Goal: Information Seeking & Learning: Compare options

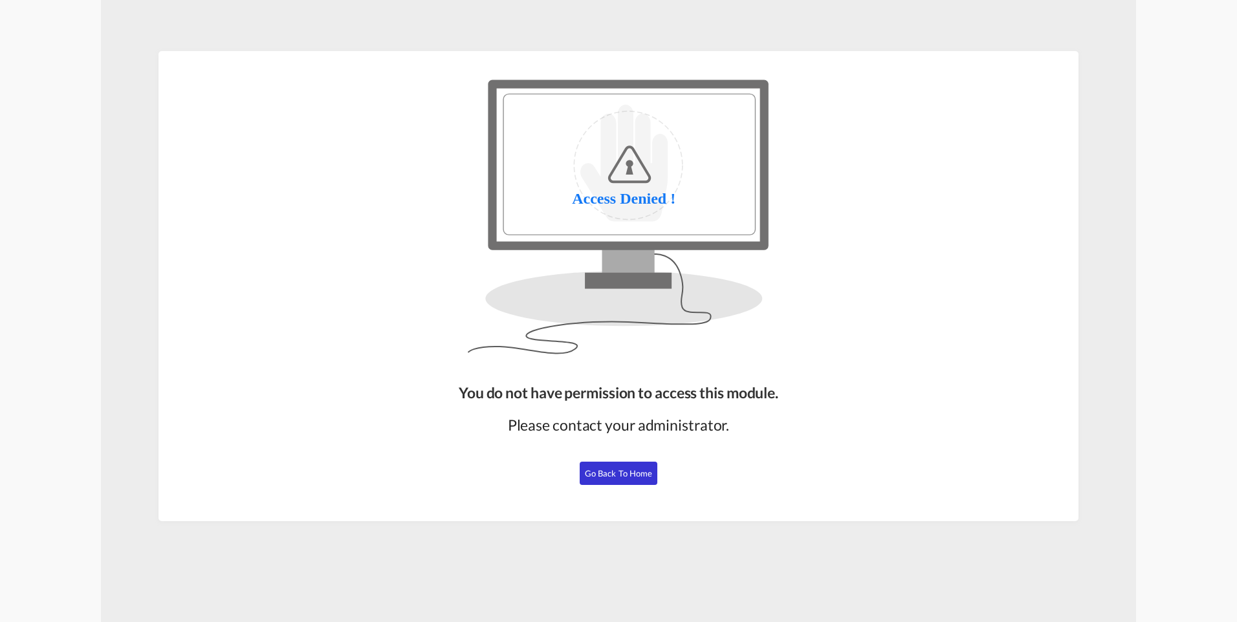
click at [624, 281] on span "Go Back to Home" at bounding box center [619, 473] width 68 height 10
